Goal: Check status: Check status

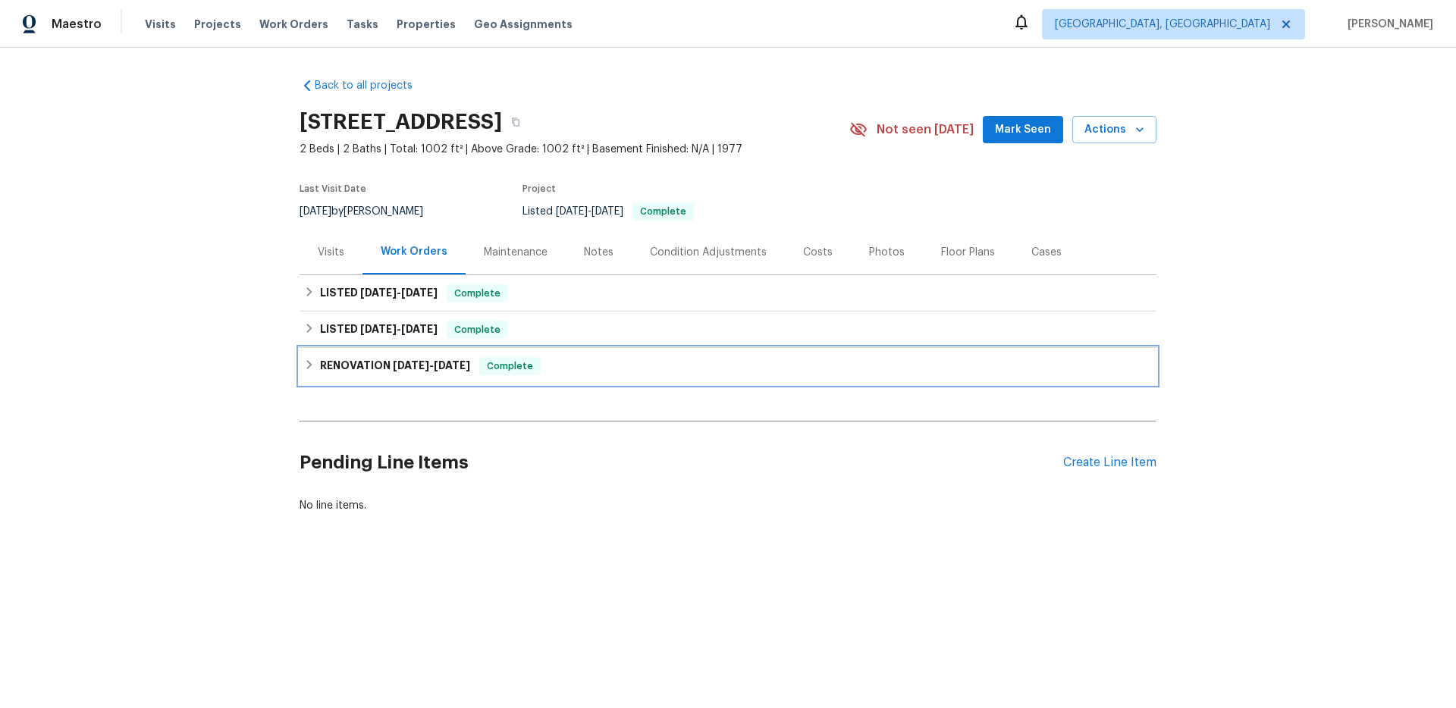
click at [378, 375] on h6 "RENOVATION [DATE] - [DATE]" at bounding box center [395, 366] width 150 height 18
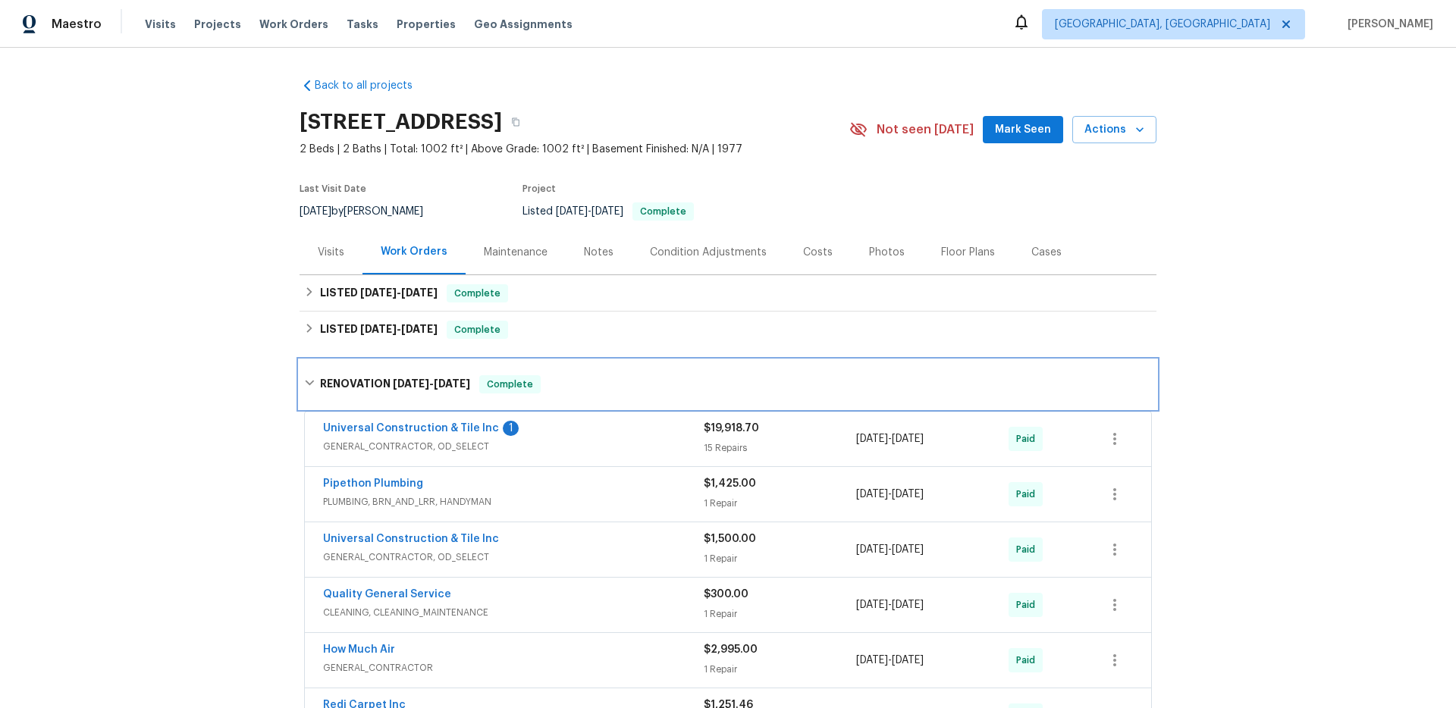
click at [378, 378] on div "RENOVATION [DATE] - [DATE] Complete" at bounding box center [728, 384] width 857 height 49
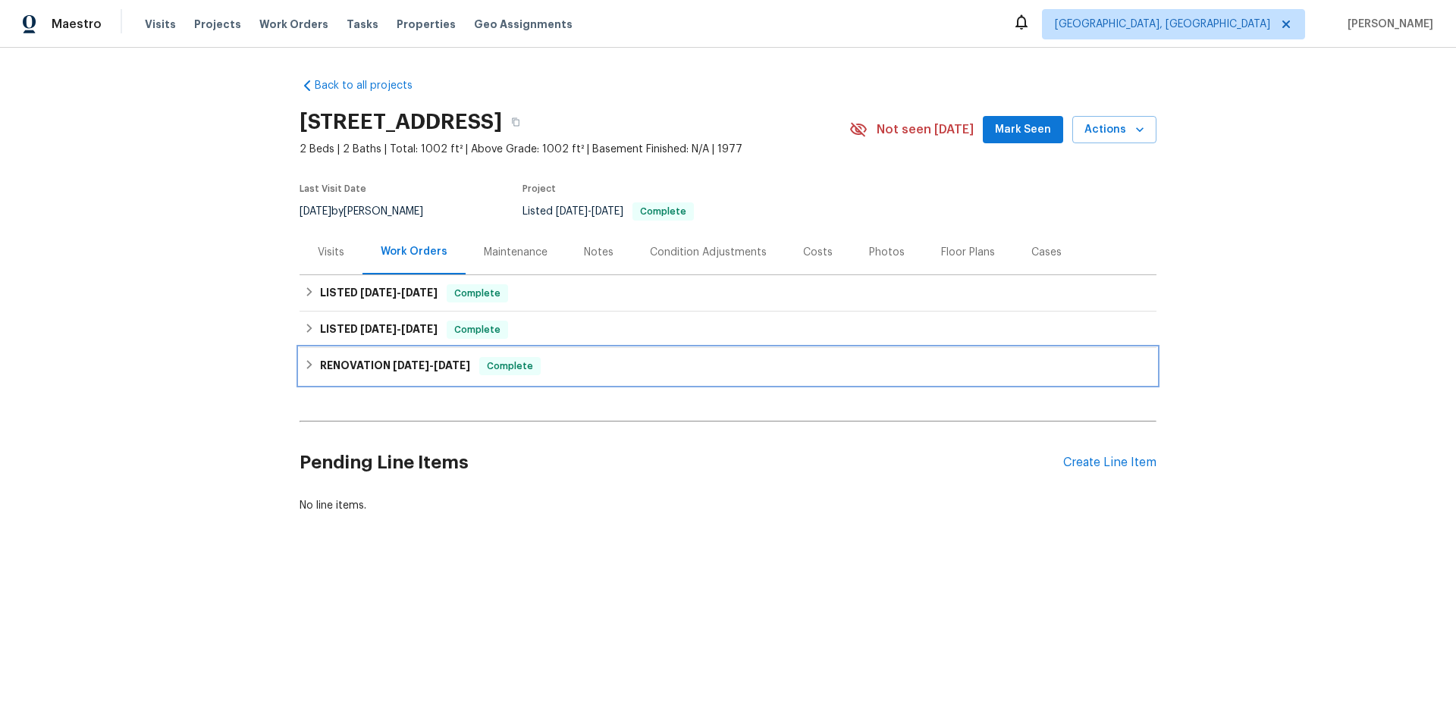
click at [420, 375] on h6 "RENOVATION [DATE] - [DATE]" at bounding box center [395, 366] width 150 height 18
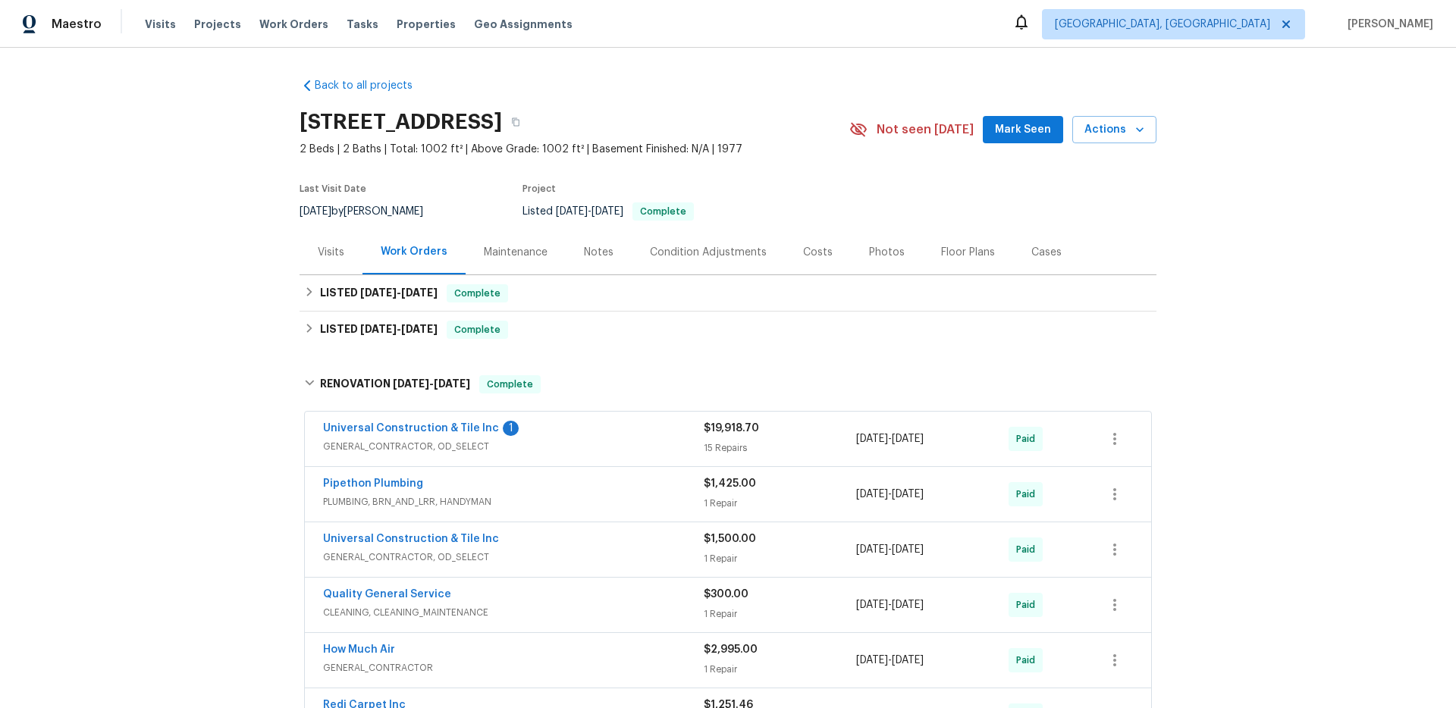
click at [176, 393] on div "Back to all projects [STREET_ADDRESS] 2 Beds | 2 Baths | Total: 1002 ft² | Abov…" at bounding box center [728, 378] width 1456 height 660
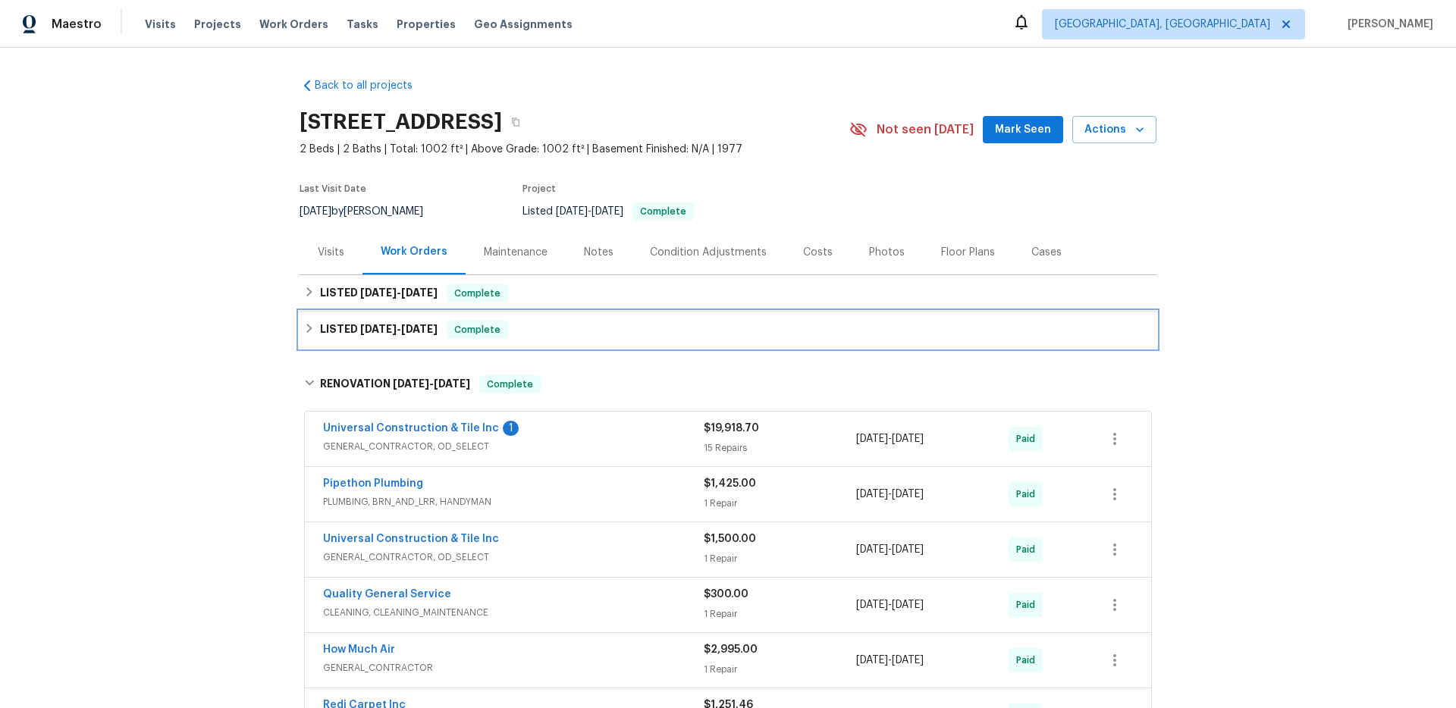
click at [412, 339] on h6 "LISTED [DATE] - [DATE]" at bounding box center [379, 330] width 118 height 18
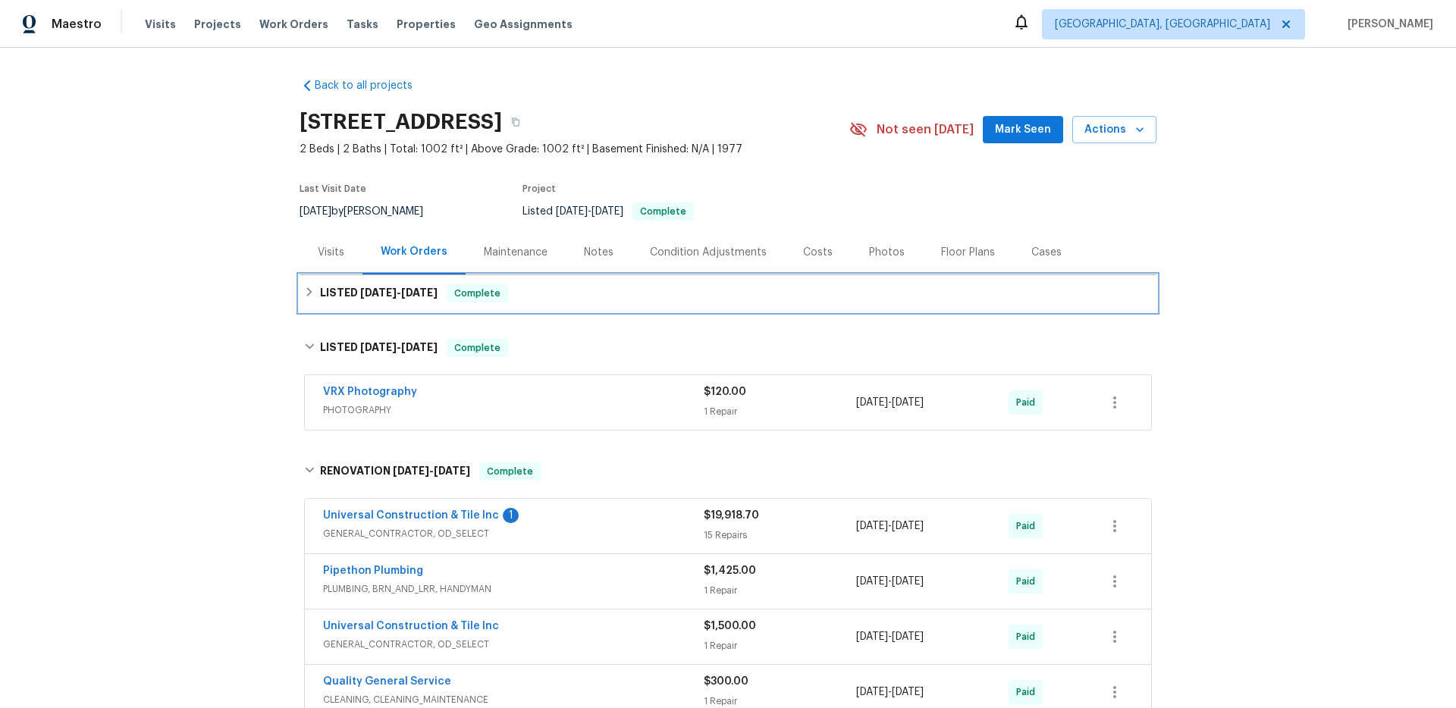
click at [412, 312] on div "LISTED [DATE] - [DATE] Complete" at bounding box center [728, 293] width 857 height 36
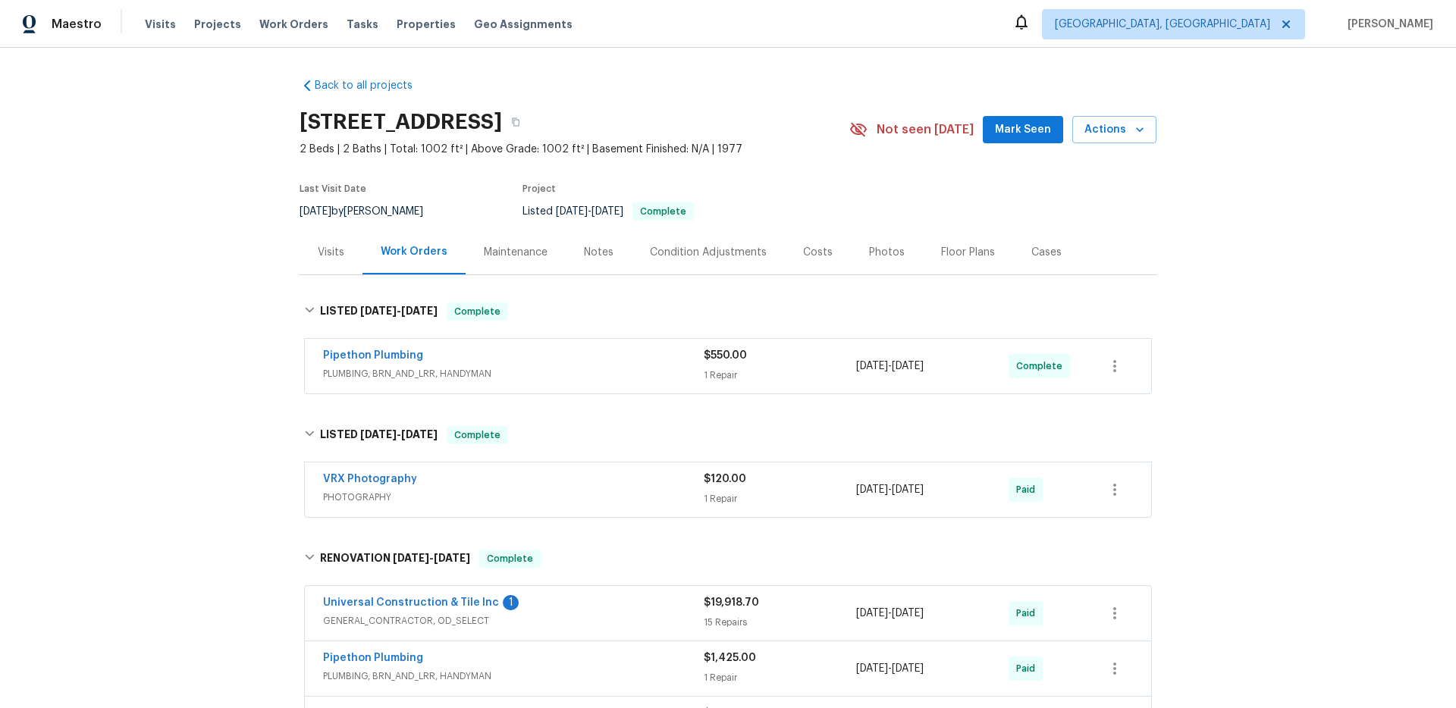
drag, startPoint x: 243, startPoint y: 323, endPoint x: 275, endPoint y: 346, distance: 39.1
click at [246, 325] on div "Back to all projects [STREET_ADDRESS] 2 Beds | 2 Baths | Total: 1002 ft² | Abov…" at bounding box center [728, 378] width 1456 height 660
click at [503, 384] on div "Pipethon Plumbing PLUMBING, BRN_AND_LRR, HANDYMAN" at bounding box center [513, 366] width 381 height 36
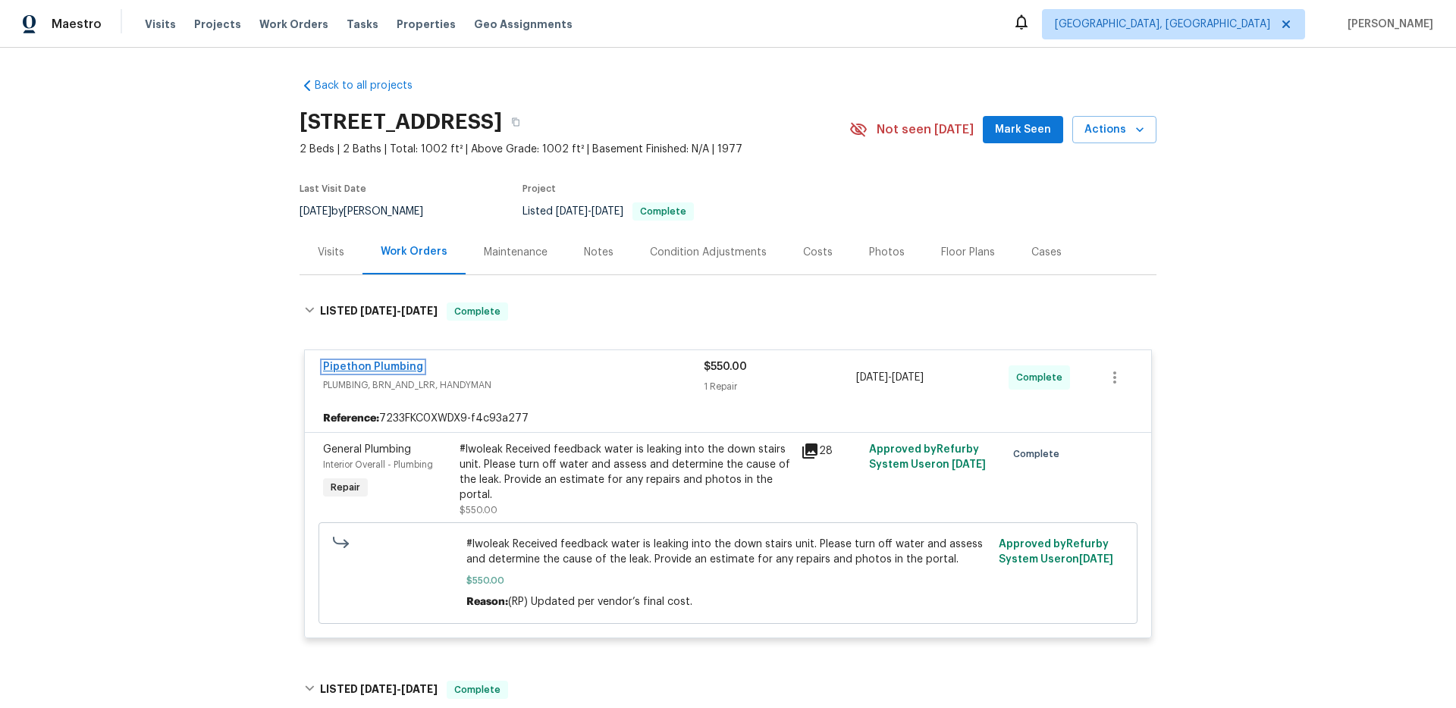
click at [392, 372] on link "Pipethon Plumbing" at bounding box center [373, 367] width 100 height 11
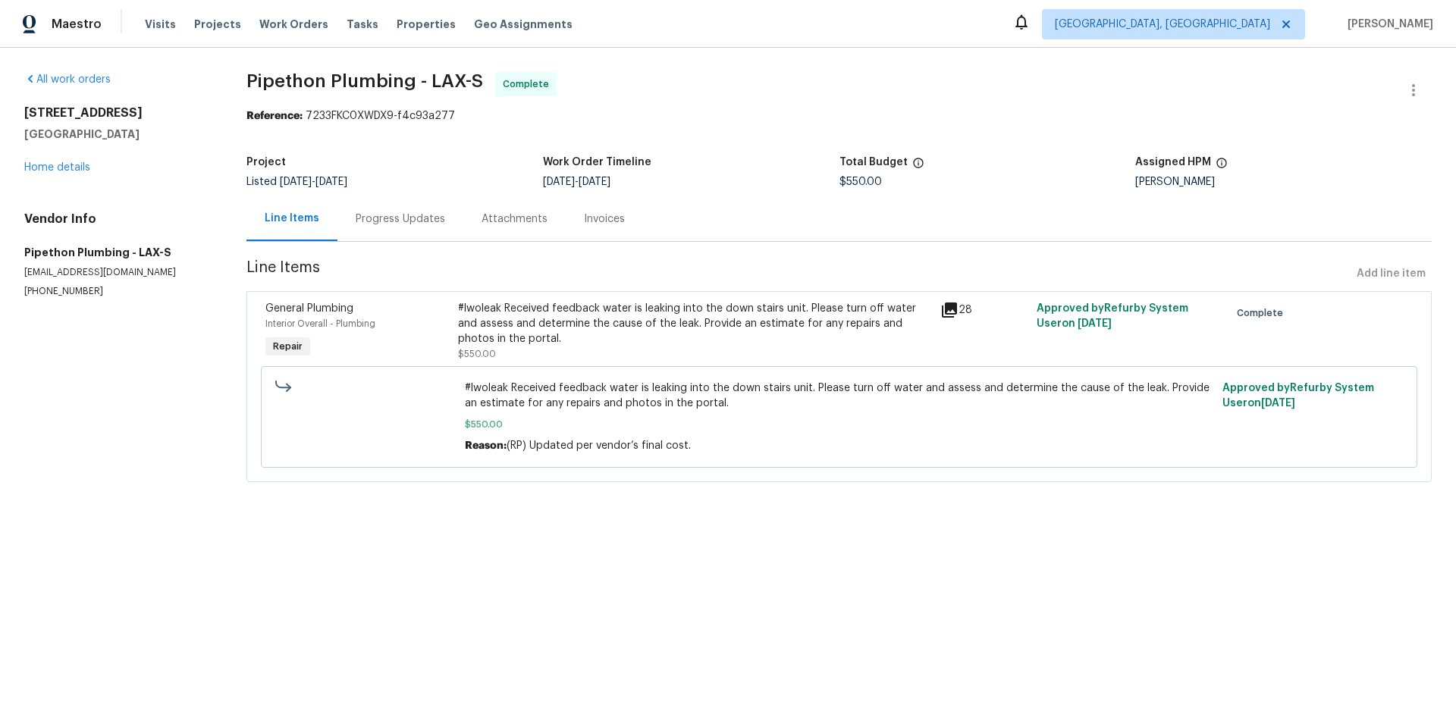
click at [927, 312] on div "#lwoleak Received feedback water is leaking into the down stairs unit. Please t…" at bounding box center [693, 331] width 481 height 70
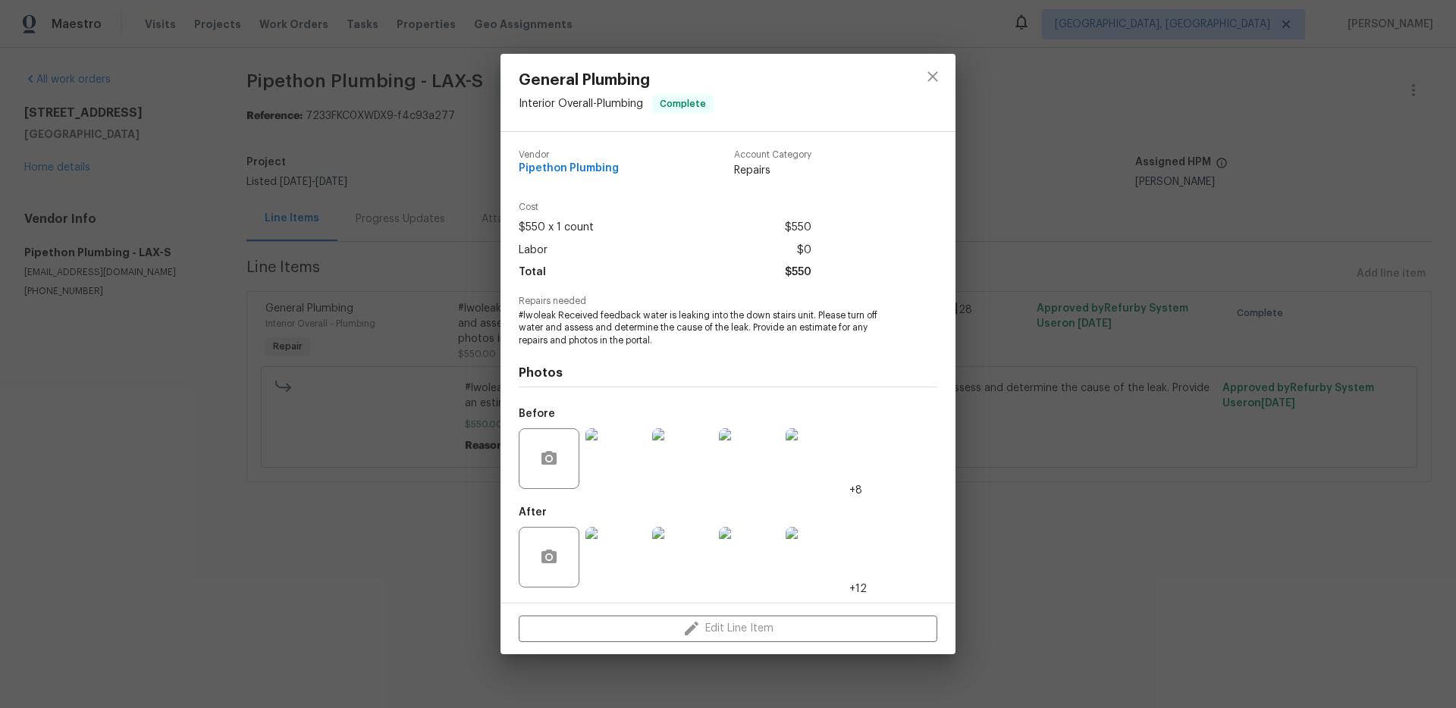
click at [614, 557] on img at bounding box center [615, 557] width 61 height 61
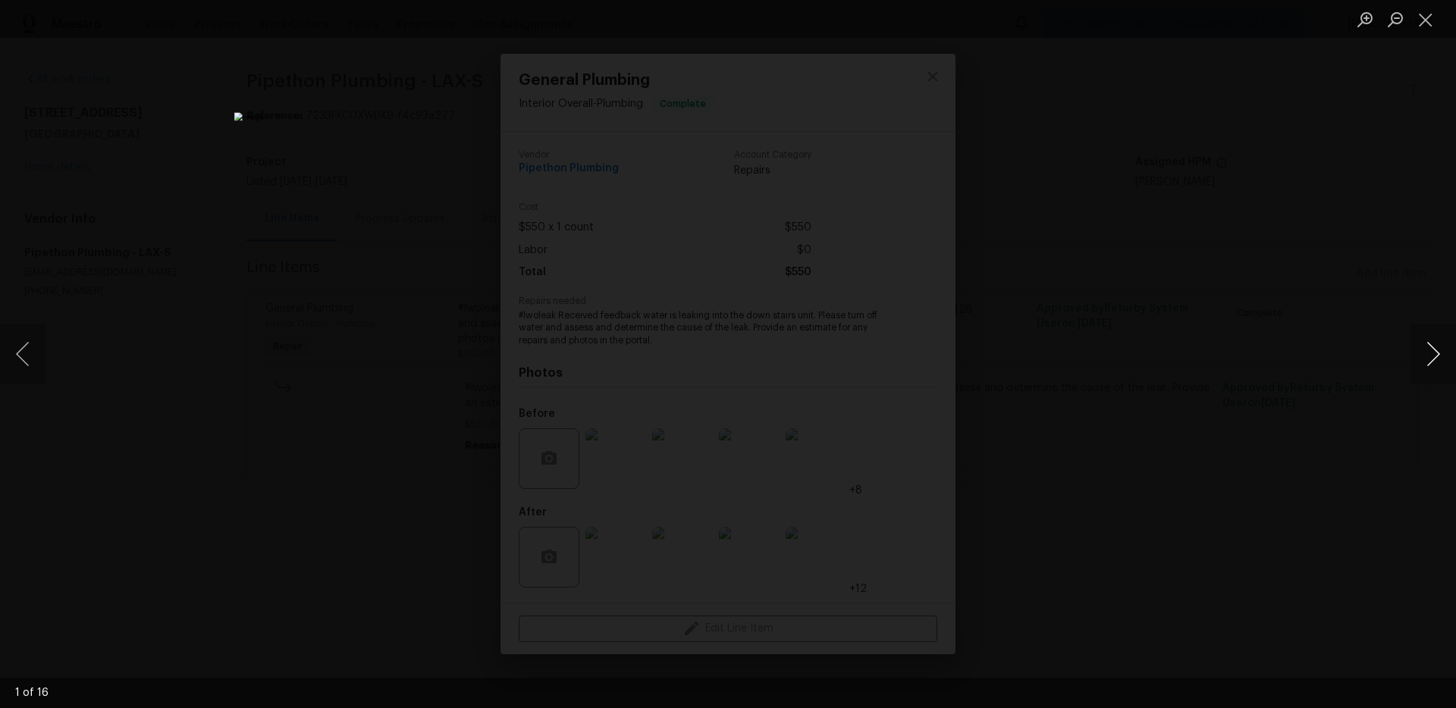
click at [1433, 354] on button "Next image" at bounding box center [1432, 354] width 45 height 61
click at [1432, 354] on button "Next image" at bounding box center [1432, 354] width 45 height 61
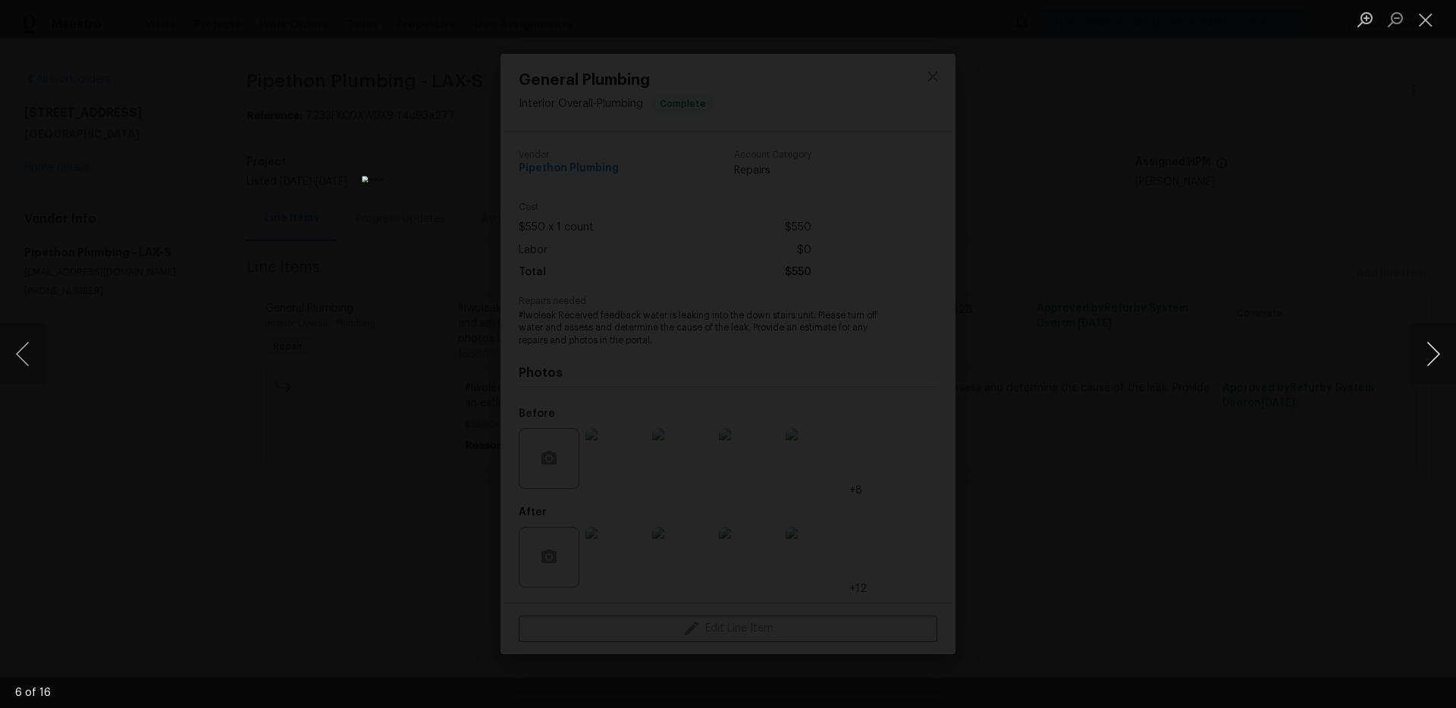
click at [1432, 354] on button "Next image" at bounding box center [1432, 354] width 45 height 61
click at [1011, 386] on div "Lightbox" at bounding box center [728, 354] width 1456 height 708
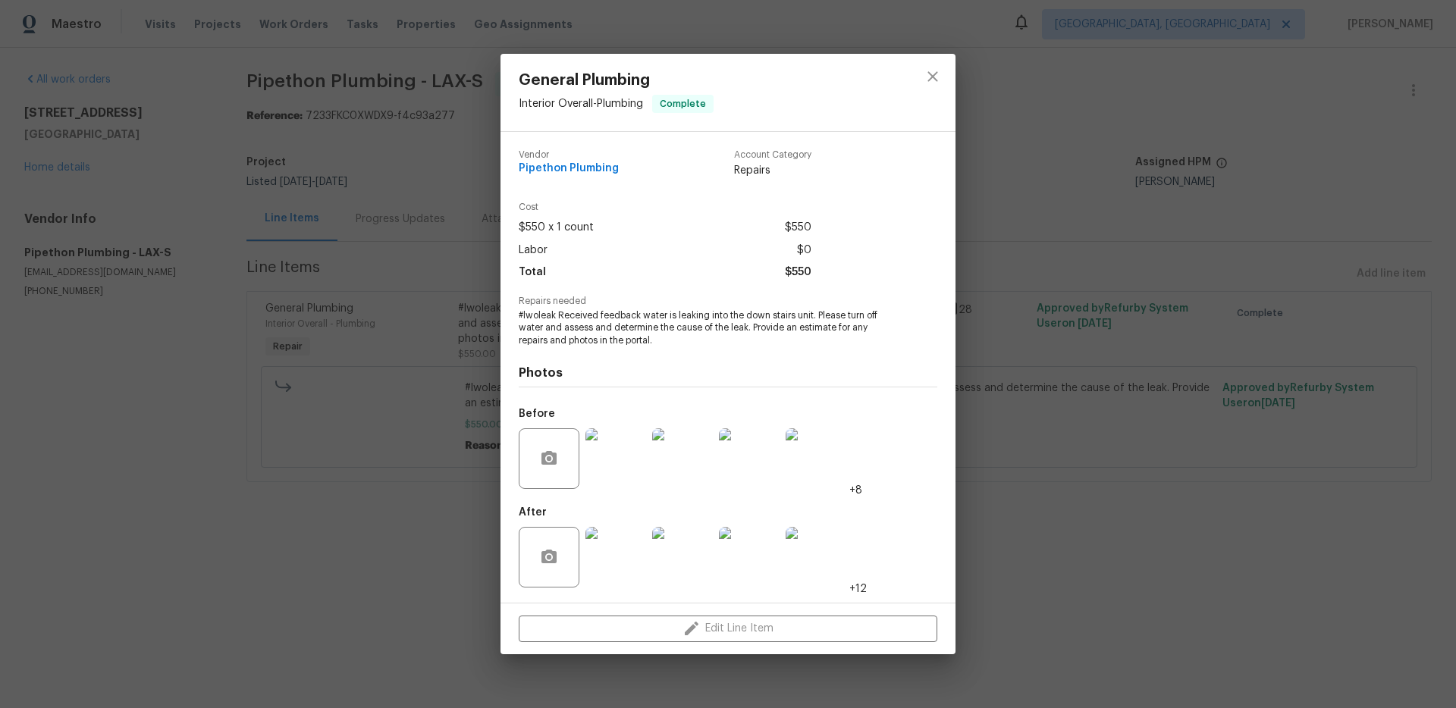
click at [627, 459] on img at bounding box center [615, 458] width 61 height 61
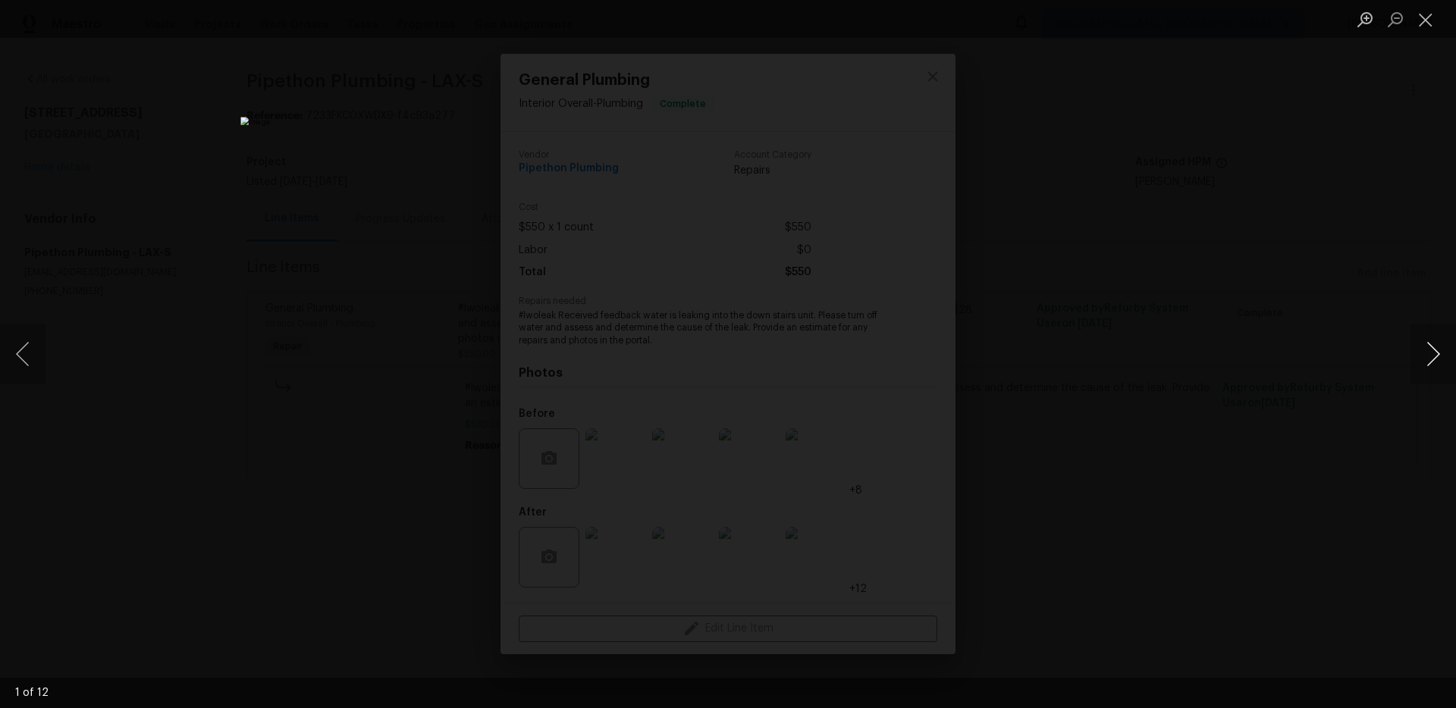
click at [1423, 358] on button "Next image" at bounding box center [1432, 354] width 45 height 61
click at [1159, 357] on div "Lightbox" at bounding box center [728, 354] width 1456 height 708
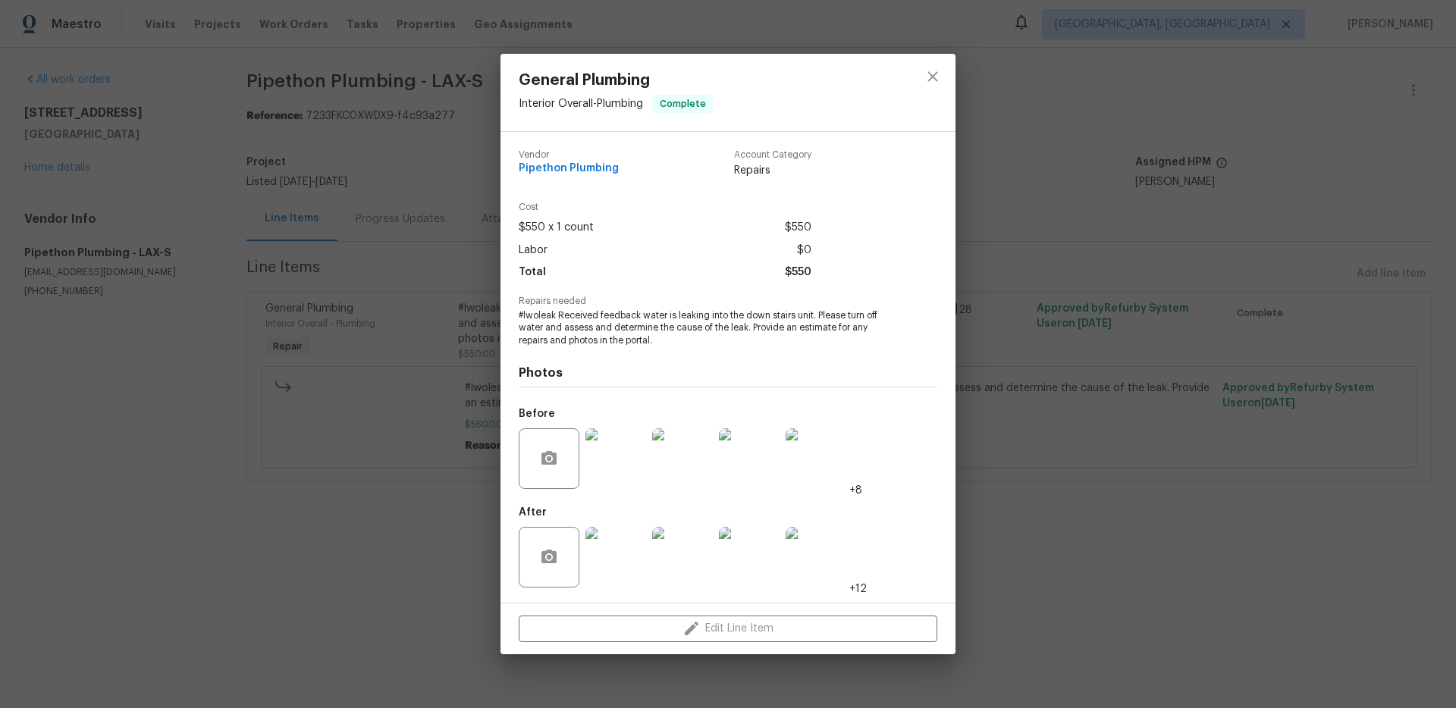
click at [316, 491] on div "General Plumbing Interior Overall - Plumbing Complete Vendor Pipethon Plumbing …" at bounding box center [728, 354] width 1456 height 708
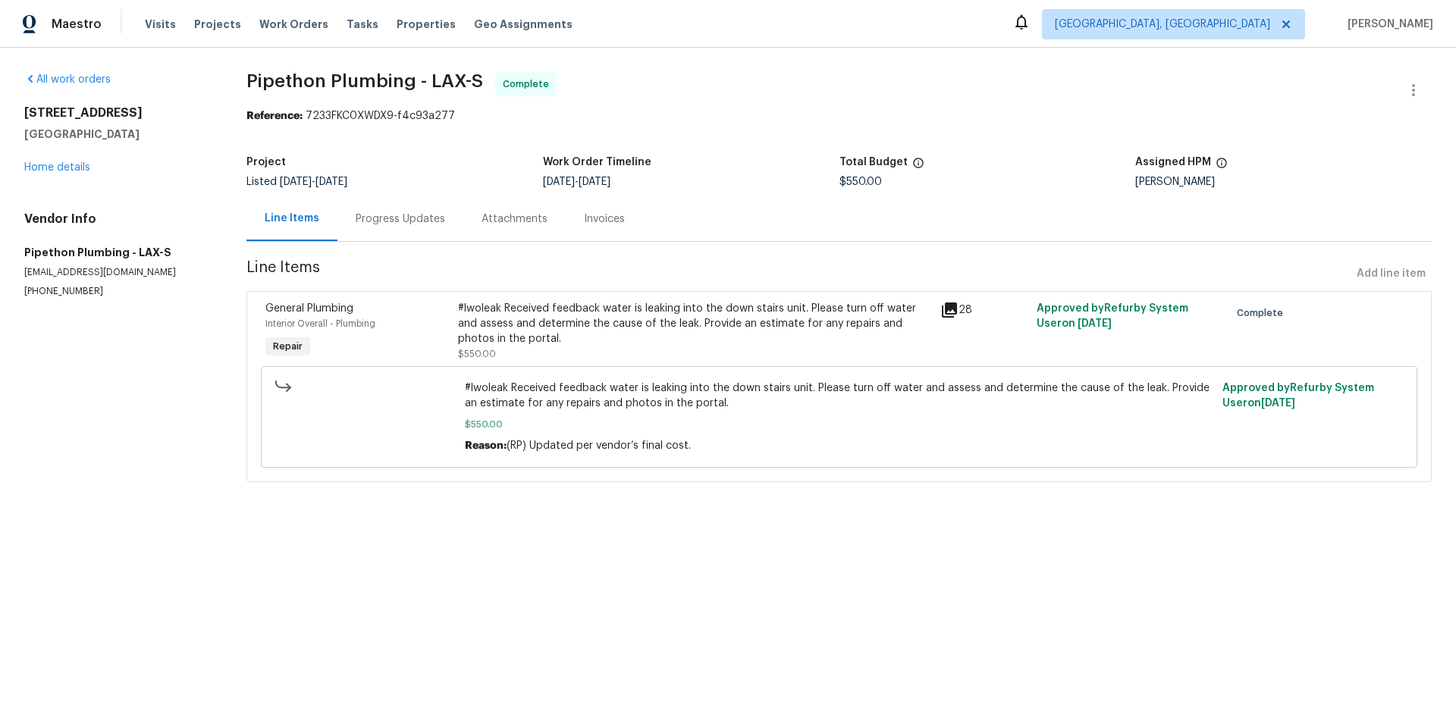
click at [382, 215] on div "Progress Updates" at bounding box center [400, 219] width 89 height 15
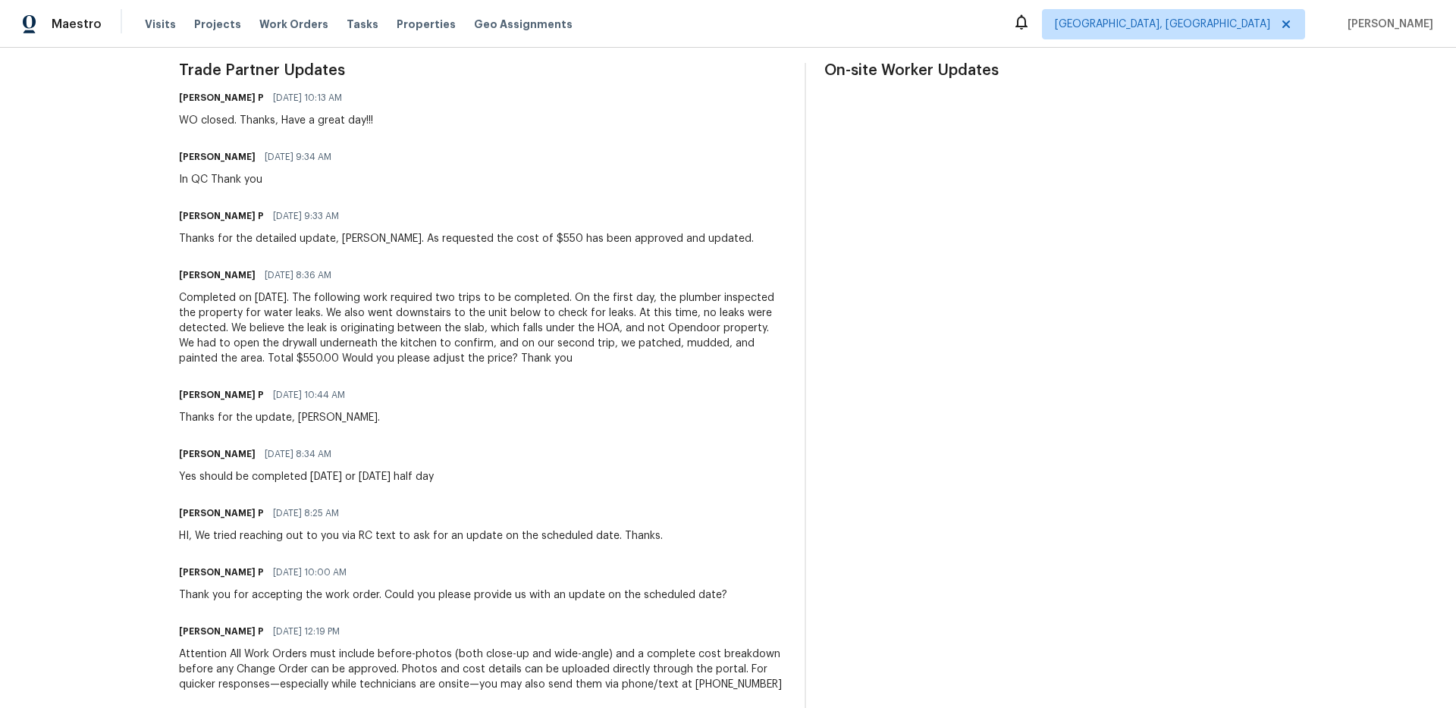
scroll to position [443, 0]
